Goal: Transaction & Acquisition: Purchase product/service

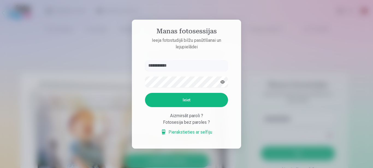
type input "**********"
click at [145, 93] on button "Ieiet" at bounding box center [186, 100] width 83 height 14
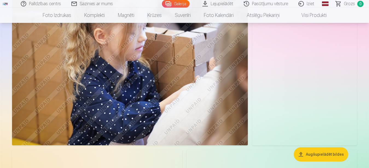
scroll to position [2787, 0]
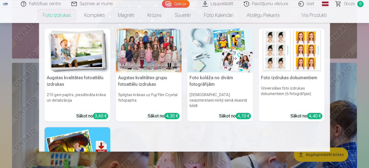
click at [273, 77] on h5 "Foto izdrukas dokumentiem" at bounding box center [291, 77] width 66 height 11
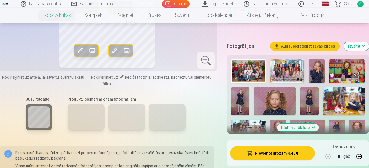
scroll to position [121, 0]
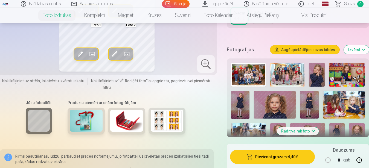
click at [303, 130] on button "Rādīt vairāk foto" at bounding box center [297, 131] width 42 height 8
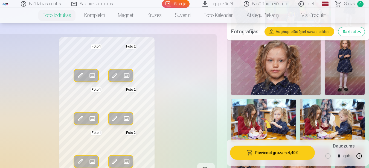
scroll to position [251, 0]
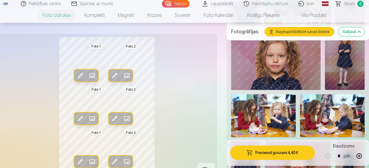
click at [282, 72] on img at bounding box center [275, 60] width 89 height 60
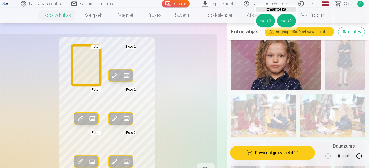
click at [268, 20] on button "Foto 1" at bounding box center [265, 20] width 19 height 13
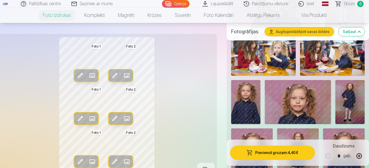
scroll to position [327, 0]
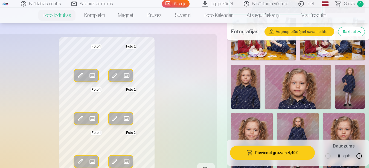
click at [253, 88] on img at bounding box center [245, 87] width 29 height 44
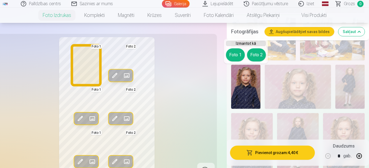
click at [237, 52] on button "Foto 1" at bounding box center [235, 54] width 19 height 13
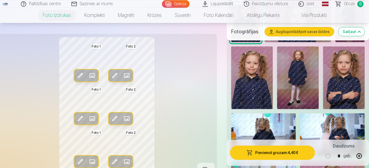
scroll to position [389, 0]
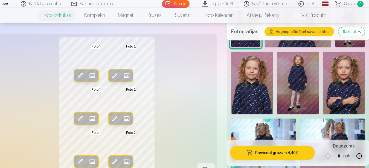
click at [348, 79] on img at bounding box center [344, 83] width 42 height 62
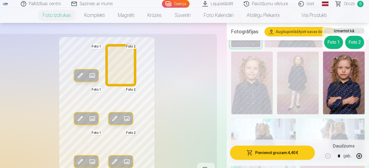
click at [351, 42] on button "Foto 2" at bounding box center [354, 42] width 19 height 13
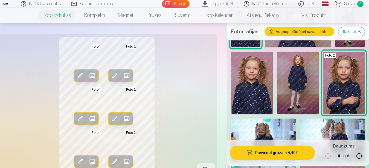
click at [255, 83] on img at bounding box center [252, 83] width 42 height 62
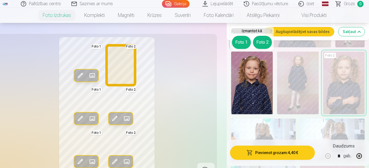
click at [263, 42] on button "Foto 2" at bounding box center [262, 42] width 19 height 13
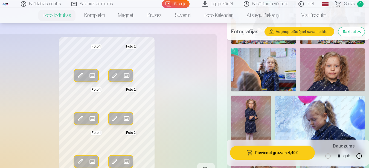
scroll to position [501, 0]
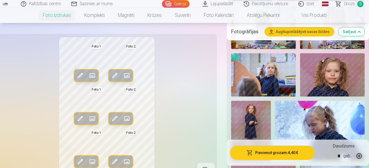
click at [346, 61] on img at bounding box center [332, 74] width 64 height 43
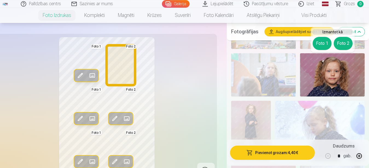
click at [346, 40] on button "Foto 2" at bounding box center [342, 43] width 19 height 13
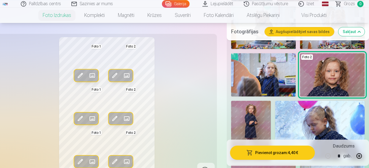
click at [194, 63] on div "Rediģēt foto Aizstāt Foto 1 Rediģēt foto Aizstāt Foto 2 Rediģēt foto Aizstāt Fo…" at bounding box center [106, 108] width 213 height 142
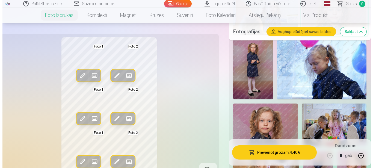
scroll to position [568, 0]
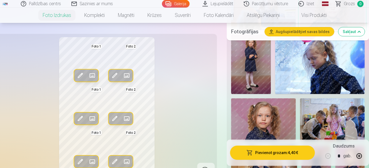
click at [276, 106] on img at bounding box center [263, 119] width 64 height 43
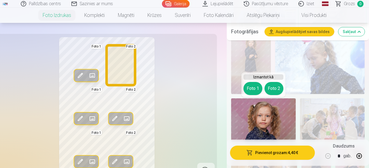
click at [271, 88] on button "Foto 2" at bounding box center [273, 88] width 19 height 13
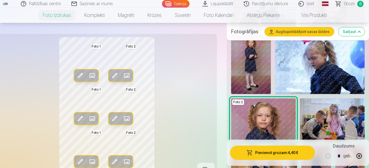
click at [246, 154] on button "Pievienot grozam : 4,40 €" at bounding box center [272, 153] width 85 height 14
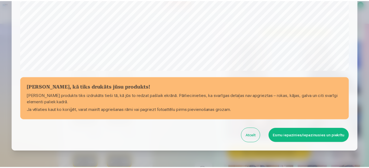
scroll to position [225, 0]
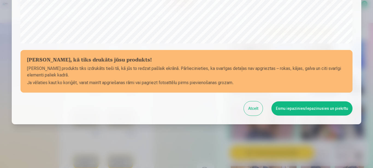
click at [304, 111] on button "Esmu iepazinies/iepazinusies un piekrītu" at bounding box center [312, 108] width 81 height 14
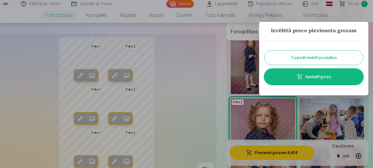
click at [327, 75] on link "Apskatīt grozu" at bounding box center [314, 76] width 98 height 15
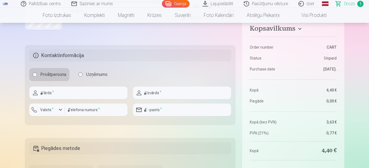
scroll to position [153, 0]
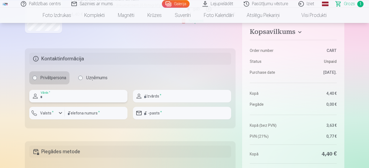
click at [110, 100] on input "text" at bounding box center [78, 96] width 98 height 13
type input "*****"
click at [161, 94] on input "text" at bounding box center [182, 96] width 98 height 13
type input "**********"
click at [105, 114] on input "number" at bounding box center [96, 113] width 63 height 13
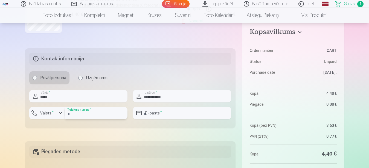
type input "********"
click at [148, 115] on input "email" at bounding box center [182, 113] width 98 height 13
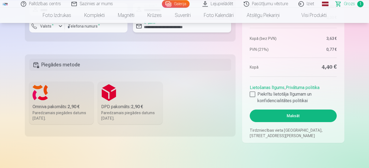
scroll to position [250, 0]
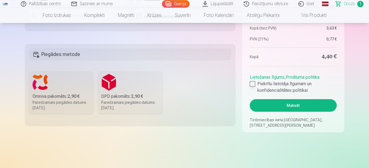
type input "**********"
click at [253, 86] on div at bounding box center [251, 83] width 5 height 5
click at [234, 67] on fieldset "Piegādes metode Omniva pakomāts : 2,90 € Paredzamais piegādes datums [DATE]. DP…" at bounding box center [130, 85] width 211 height 82
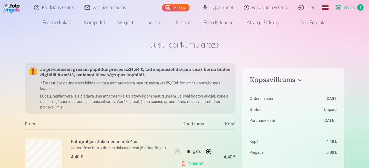
scroll to position [0, 0]
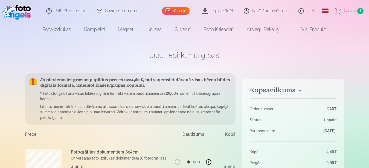
click at [309, 14] on link "Iziet" at bounding box center [306, 11] width 26 height 22
